Goal: Task Accomplishment & Management: Manage account settings

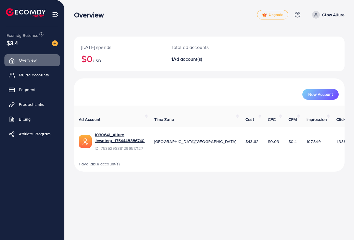
click at [315, 13] on icon at bounding box center [315, 15] width 4 height 4
click at [284, 11] on link "Upgrade" at bounding box center [272, 14] width 31 height 9
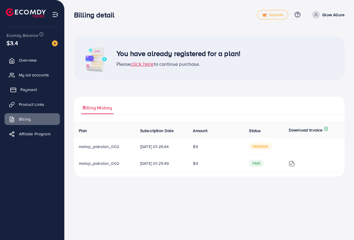
click at [39, 91] on link "Payment" at bounding box center [31, 90] width 55 height 12
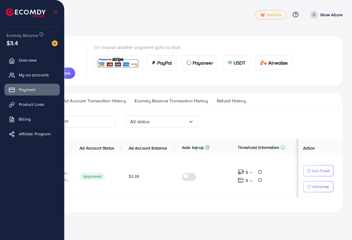
click at [188, 126] on div "All status" at bounding box center [159, 121] width 58 height 9
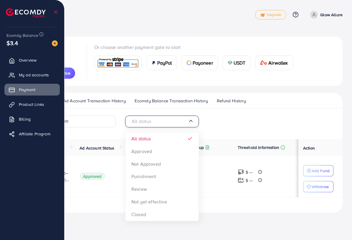
click at [188, 126] on input "Search for option" at bounding box center [159, 121] width 58 height 9
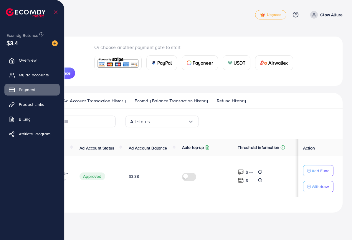
click at [300, 187] on td "Add Fund Withdraw" at bounding box center [320, 177] width 44 height 42
click at [252, 212] on div "1 result(s)" at bounding box center [175, 207] width 333 height 11
click at [105, 180] on span "Approved" at bounding box center [92, 176] width 25 height 8
click at [32, 62] on span "Overview" at bounding box center [29, 60] width 18 height 6
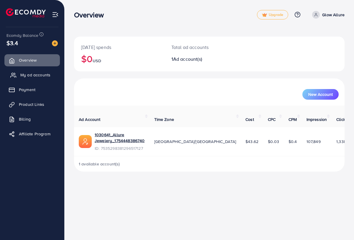
click at [37, 72] on link "My ad accounts" at bounding box center [31, 75] width 55 height 12
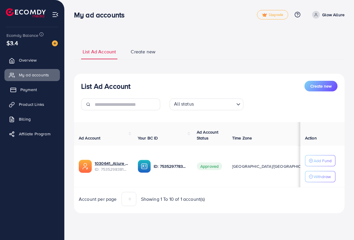
click at [32, 88] on span "Payment" at bounding box center [28, 90] width 16 height 6
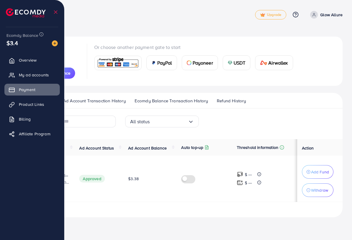
click at [127, 108] on link "Ad Account Transaction History" at bounding box center [95, 103] width 66 height 11
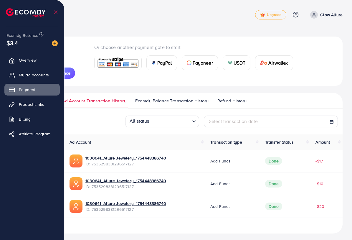
click at [209, 104] on span "Ecomdy Balance Transaction History" at bounding box center [171, 101] width 73 height 6
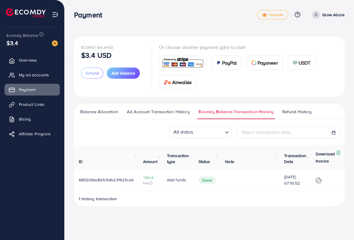
click at [204, 181] on span "Done" at bounding box center [206, 180] width 17 height 8
click at [287, 111] on span "Refund History" at bounding box center [296, 111] width 29 height 6
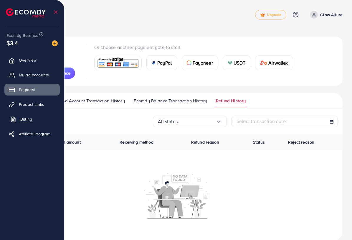
click at [32, 122] on link "Billing" at bounding box center [31, 119] width 55 height 12
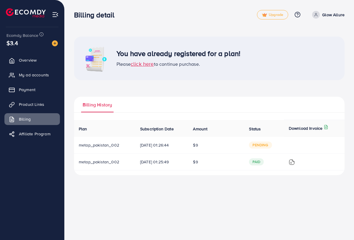
click at [266, 147] on span "pending" at bounding box center [260, 144] width 23 height 7
click at [263, 145] on span "pending" at bounding box center [260, 144] width 23 height 7
click at [143, 64] on span "click here" at bounding box center [142, 63] width 23 height 7
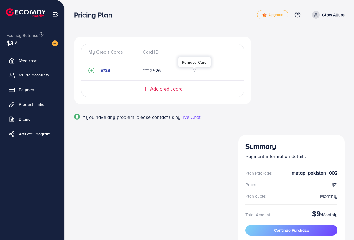
click at [194, 72] on line at bounding box center [194, 71] width 0 height 1
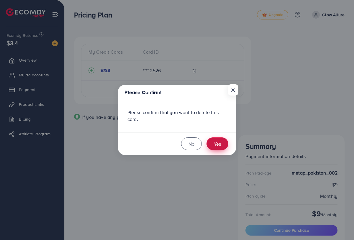
click at [217, 140] on button "Yes" at bounding box center [217, 143] width 22 height 13
